Goal: Information Seeking & Learning: Learn about a topic

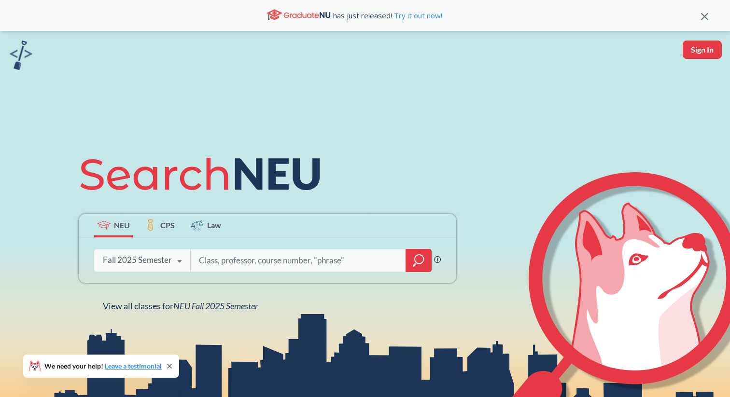
click at [349, 257] on input "search" at bounding box center [298, 261] width 201 height 20
type input "Capstone"
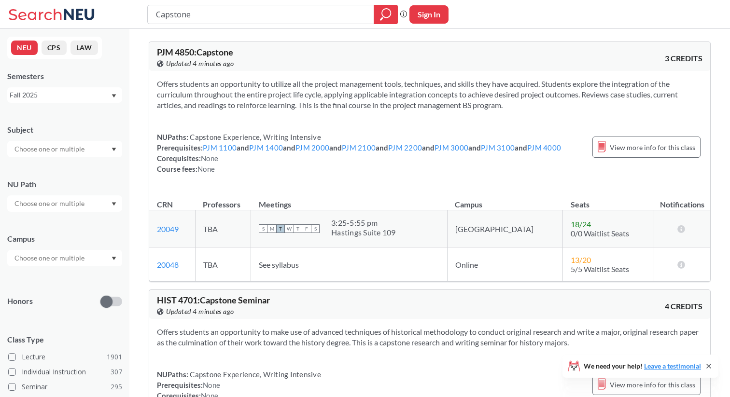
click at [98, 146] on div at bounding box center [64, 149] width 115 height 16
click at [58, 194] on p "Data Science" at bounding box center [67, 197] width 109 height 10
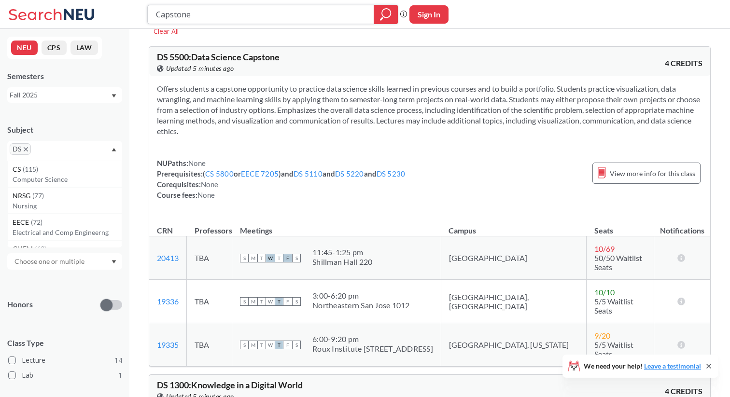
scroll to position [36, 0]
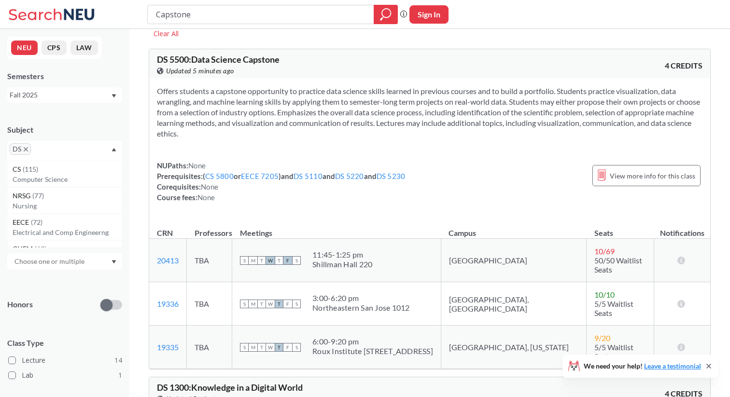
click at [333, 178] on div "NUPaths: None Prerequisites: ( CS 5800 or EECE 7205 ) and DS 5110 and DS 5220 a…" at bounding box center [281, 181] width 248 height 42
click at [376, 177] on div "NUPaths: None Prerequisites: ( CS 5800 or EECE 7205 ) and DS 5110 and DS 5220 a…" at bounding box center [281, 181] width 248 height 42
click at [376, 154] on div "Offers students a capstone opportunity to practice data science skills learned …" at bounding box center [429, 148] width 561 height 140
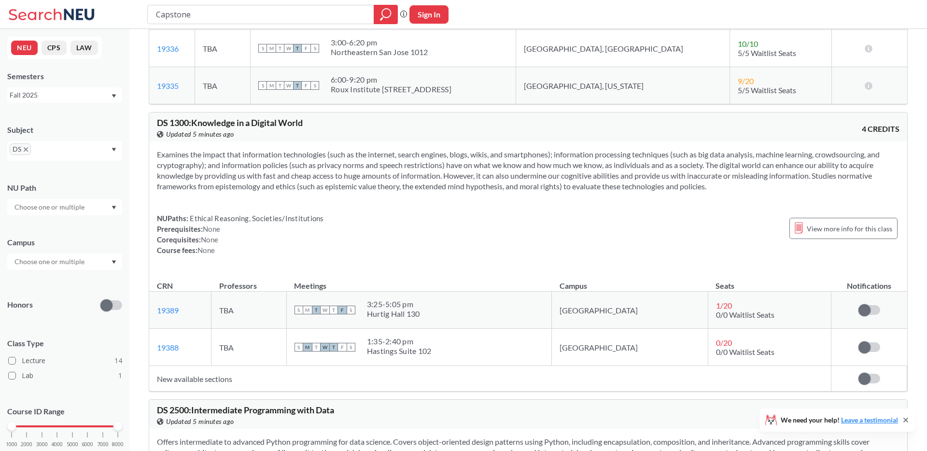
scroll to position [263, 0]
